Goal: Task Accomplishment & Management: Complete application form

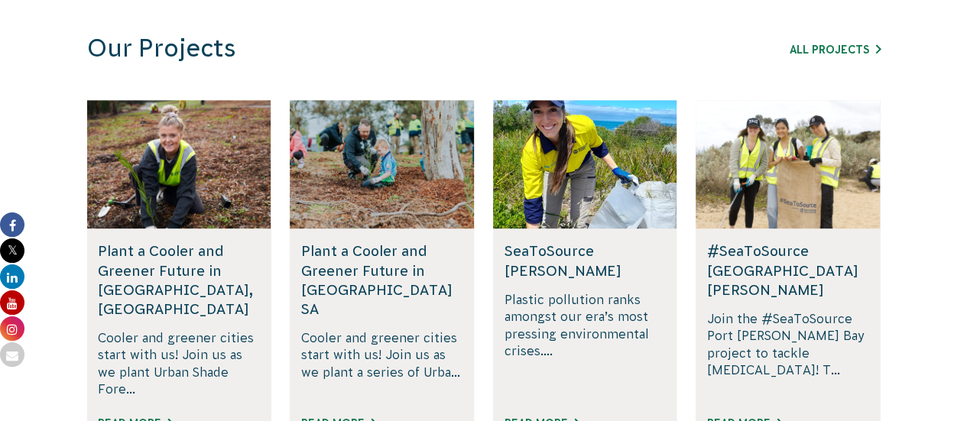
scroll to position [956, 0]
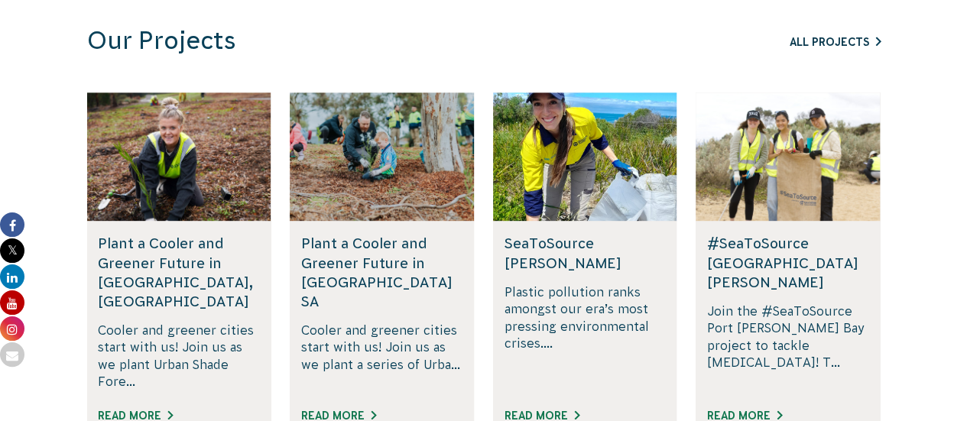
click at [862, 39] on link "All Projects" at bounding box center [835, 42] width 91 height 12
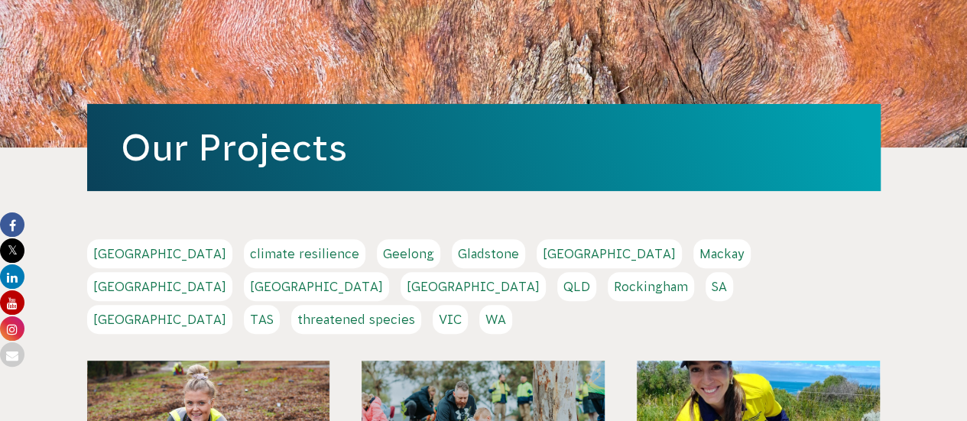
scroll to position [145, 0]
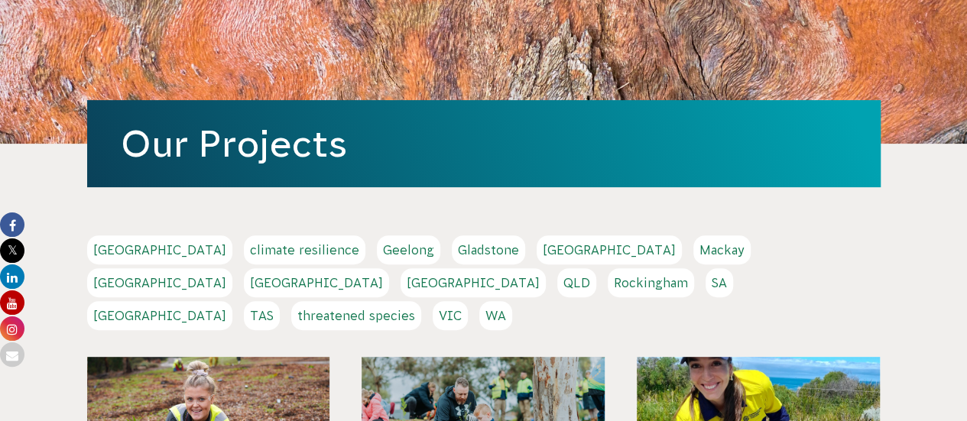
click at [240, 297] on div "Adelaide climate resilience Geelong Gladstone Hobart Mackay Melbourne NSW Perth…" at bounding box center [484, 284] width 794 height 99
click at [232, 301] on link "Sydney" at bounding box center [159, 315] width 145 height 29
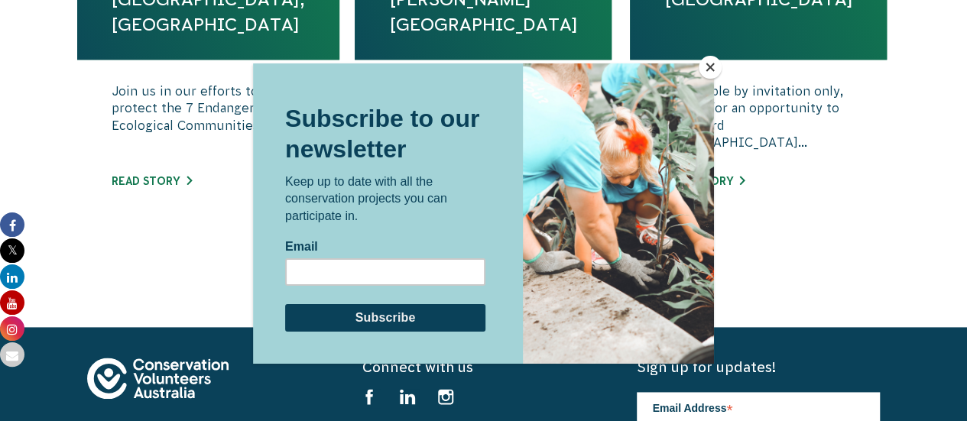
scroll to position [839, 0]
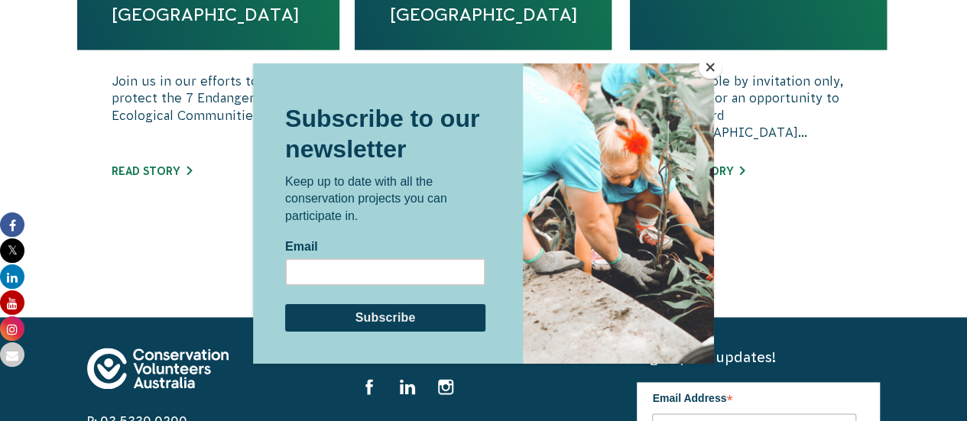
click at [711, 70] on button "Close" at bounding box center [710, 67] width 23 height 23
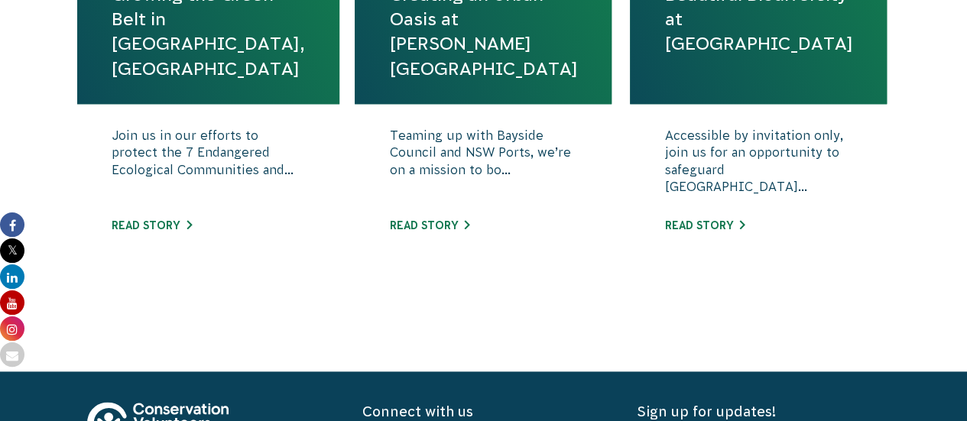
scroll to position [725, 0]
